Goal: Navigation & Orientation: Find specific page/section

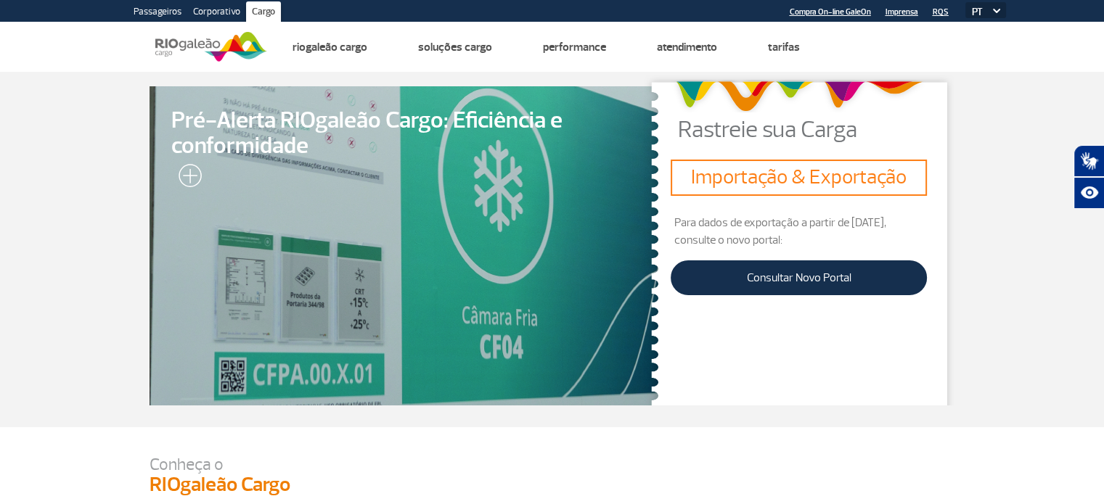
drag, startPoint x: 785, startPoint y: 182, endPoint x: 786, endPoint y: 197, distance: 14.6
click at [785, 182] on h3 "Importação & Exportação" at bounding box center [798, 177] width 245 height 25
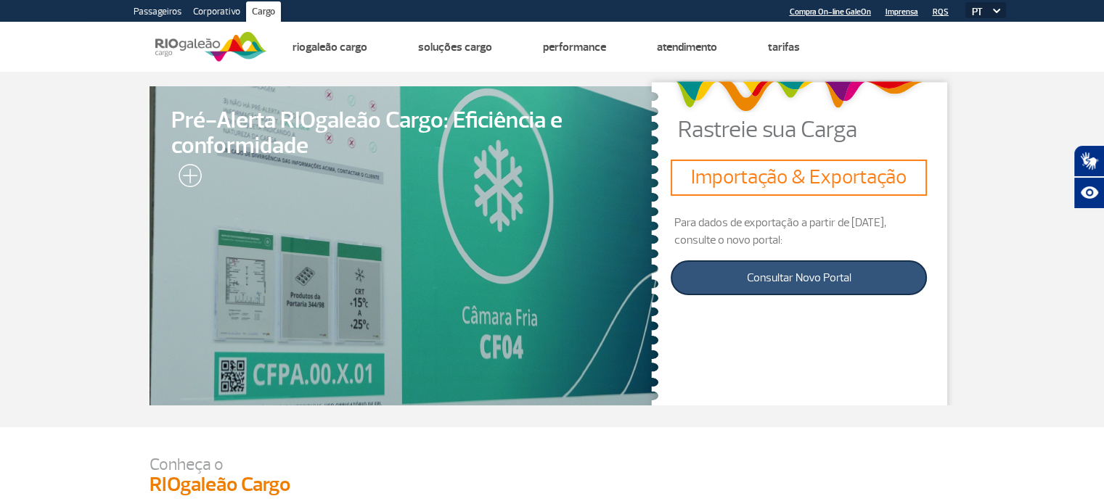
click at [798, 282] on link "Consultar Novo Portal" at bounding box center [799, 278] width 256 height 35
click at [816, 271] on link "Consultar Novo Portal" at bounding box center [799, 278] width 256 height 35
click at [855, 281] on link "Consultar Novo Portal" at bounding box center [799, 278] width 256 height 35
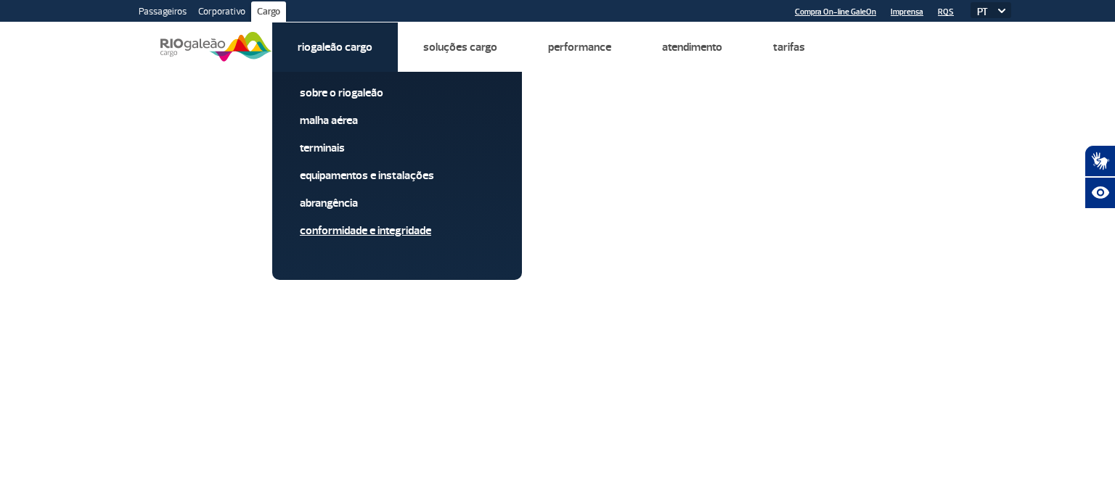
click at [419, 226] on link "Conformidade e Integridade" at bounding box center [397, 231] width 194 height 16
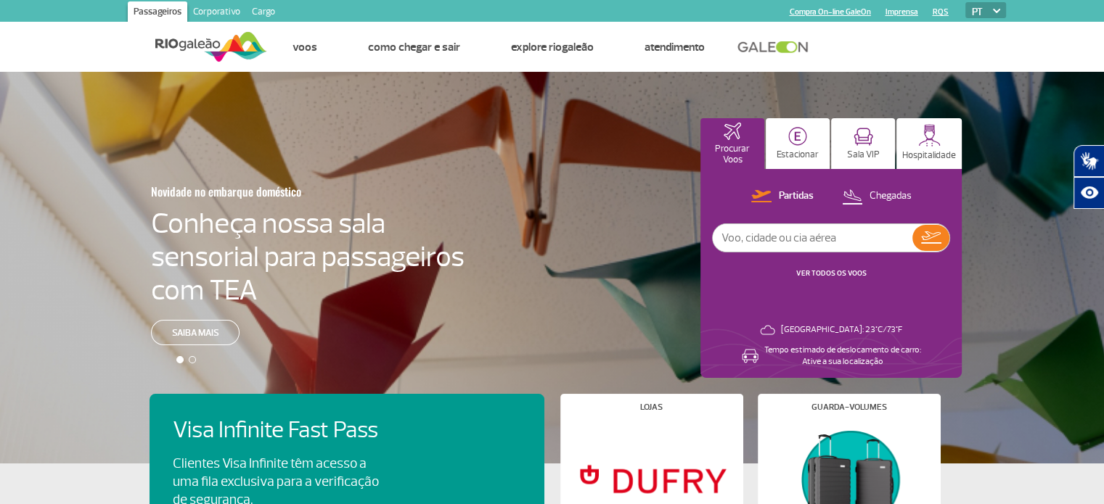
click at [253, 20] on link "Cargo" at bounding box center [263, 12] width 35 height 23
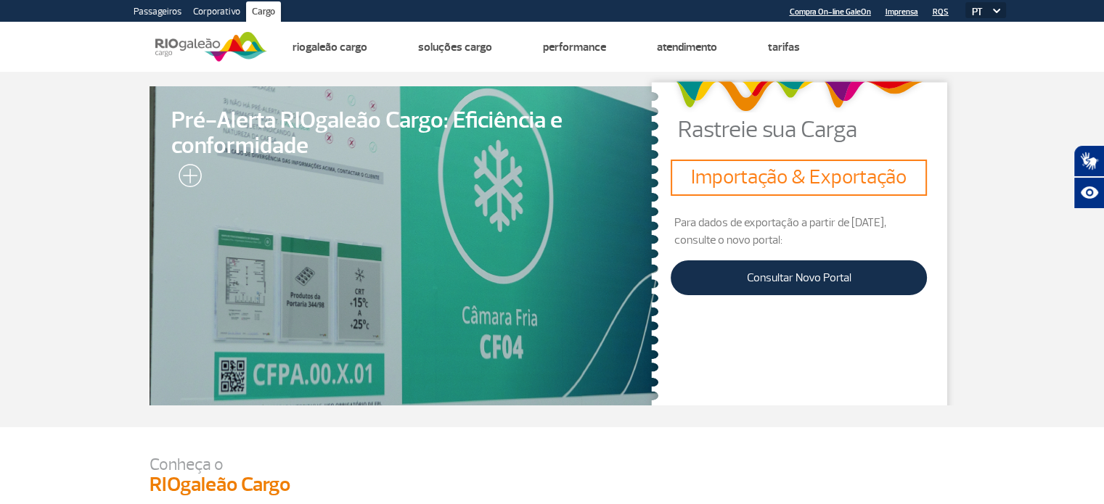
click at [171, 11] on link "Passageiros" at bounding box center [158, 12] width 60 height 23
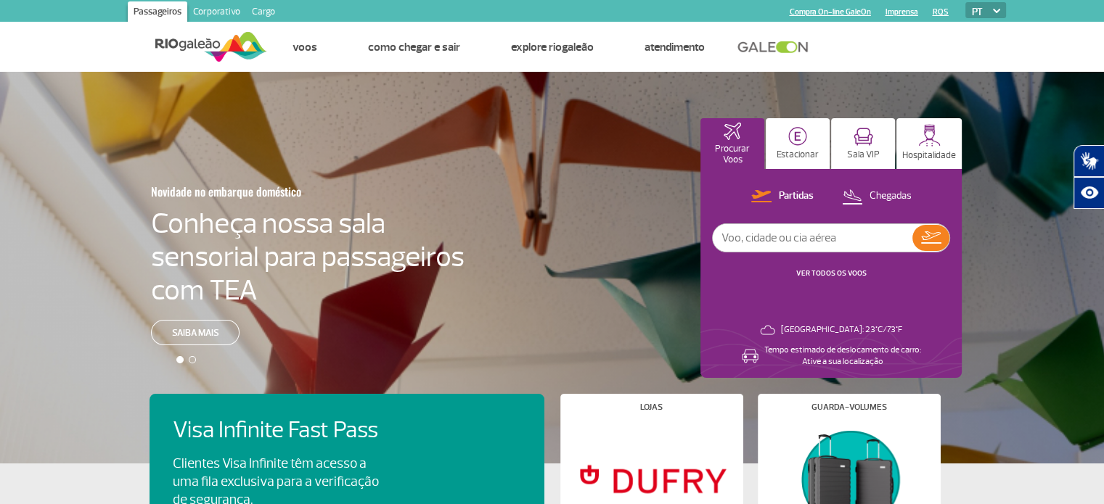
click at [250, 11] on link "Cargo" at bounding box center [263, 12] width 35 height 23
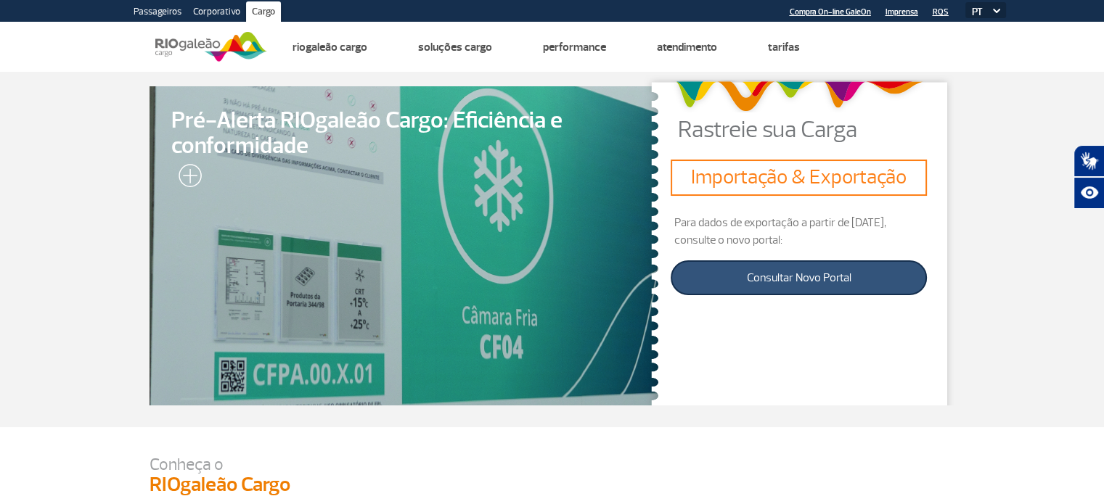
click at [834, 270] on link "Consultar Novo Portal" at bounding box center [799, 278] width 256 height 35
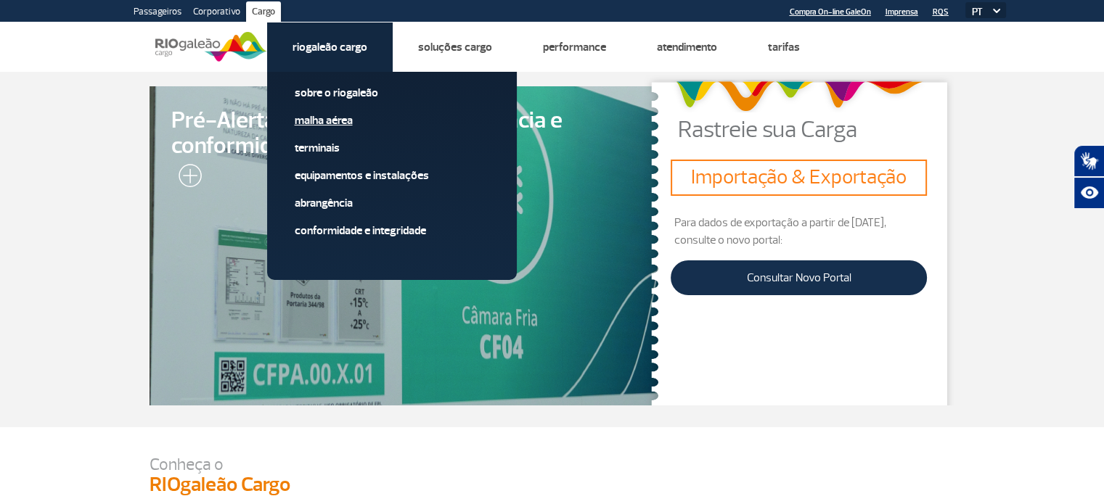
click at [359, 128] on span "Malha Aérea" at bounding box center [392, 126] width 194 height 28
click at [348, 126] on link "Malha Aérea" at bounding box center [392, 120] width 194 height 16
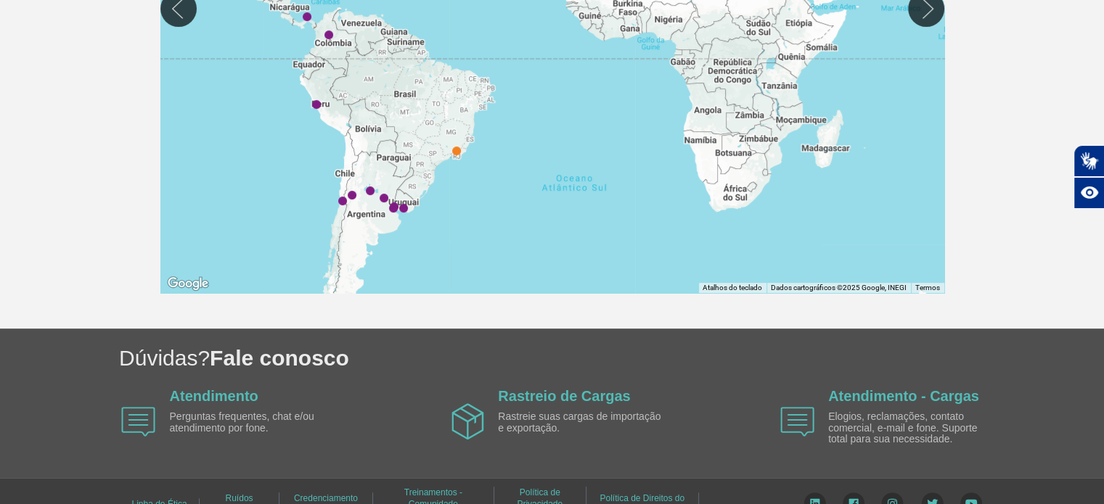
scroll to position [568, 0]
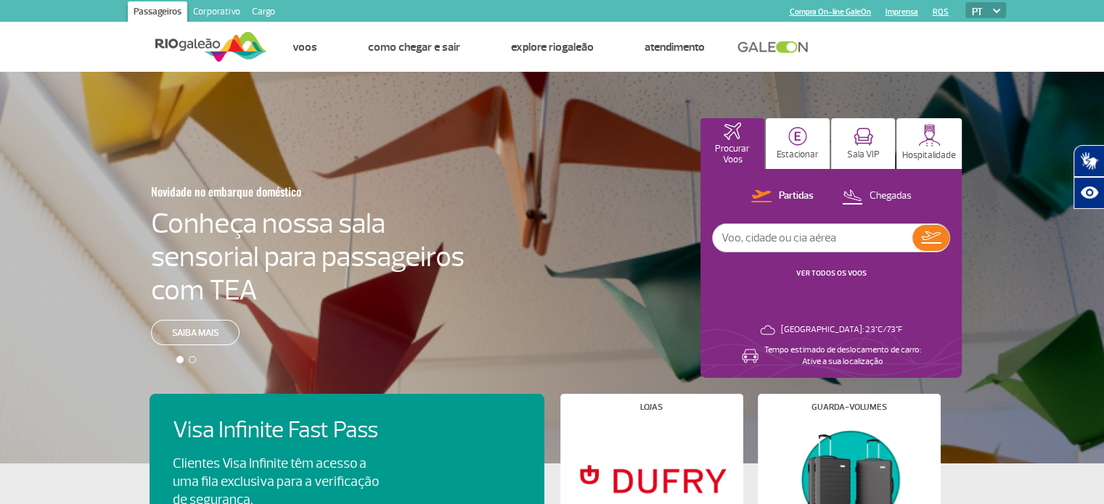
click at [266, 13] on link "Cargo" at bounding box center [263, 12] width 35 height 23
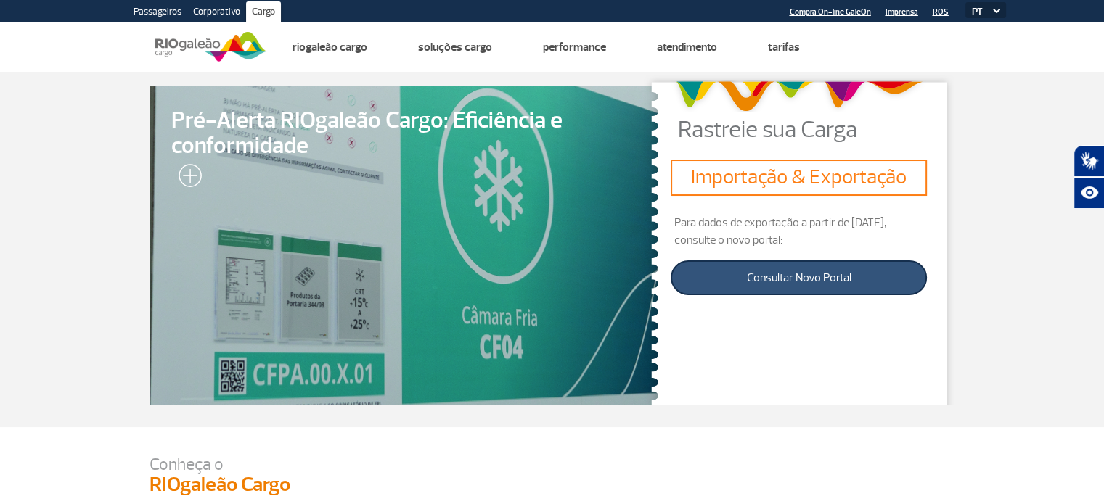
click at [777, 273] on link "Consultar Novo Portal" at bounding box center [799, 278] width 256 height 35
